Goal: Information Seeking & Learning: Learn about a topic

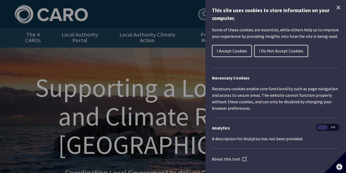
click at [224, 51] on span "I Accept Cookies" at bounding box center [232, 50] width 30 height 5
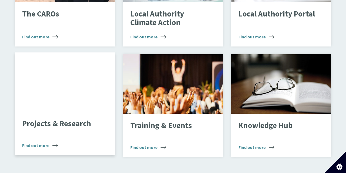
scroll to position [425, 0]
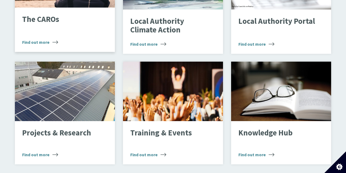
click at [42, 41] on span "Find out more" at bounding box center [40, 42] width 36 height 6
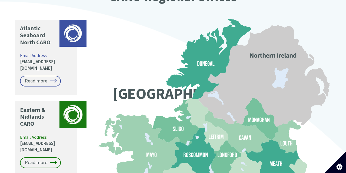
scroll to position [467, 0]
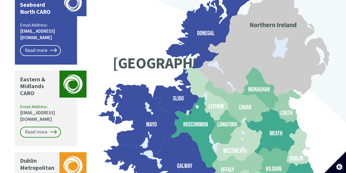
click at [137, 115] on icon at bounding box center [142, 119] width 75 height 70
click at [49, 45] on link "Read more" at bounding box center [40, 50] width 41 height 11
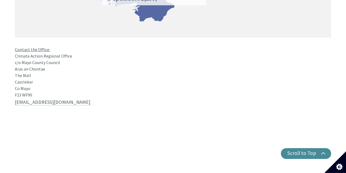
scroll to position [483, 0]
